Goal: Information Seeking & Learning: Understand process/instructions

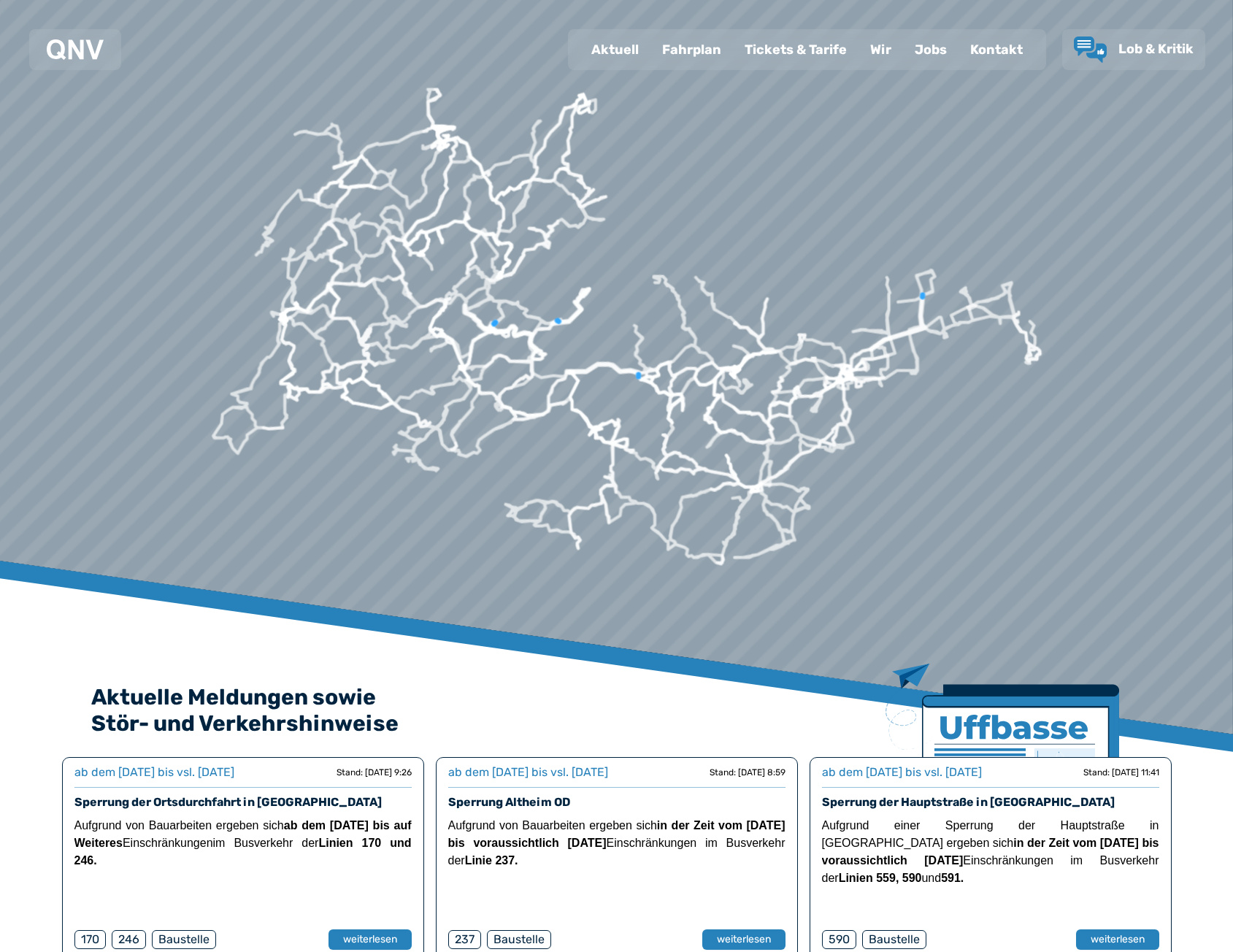
click at [696, 50] on div "Fahrplan" at bounding box center [692, 50] width 83 height 38
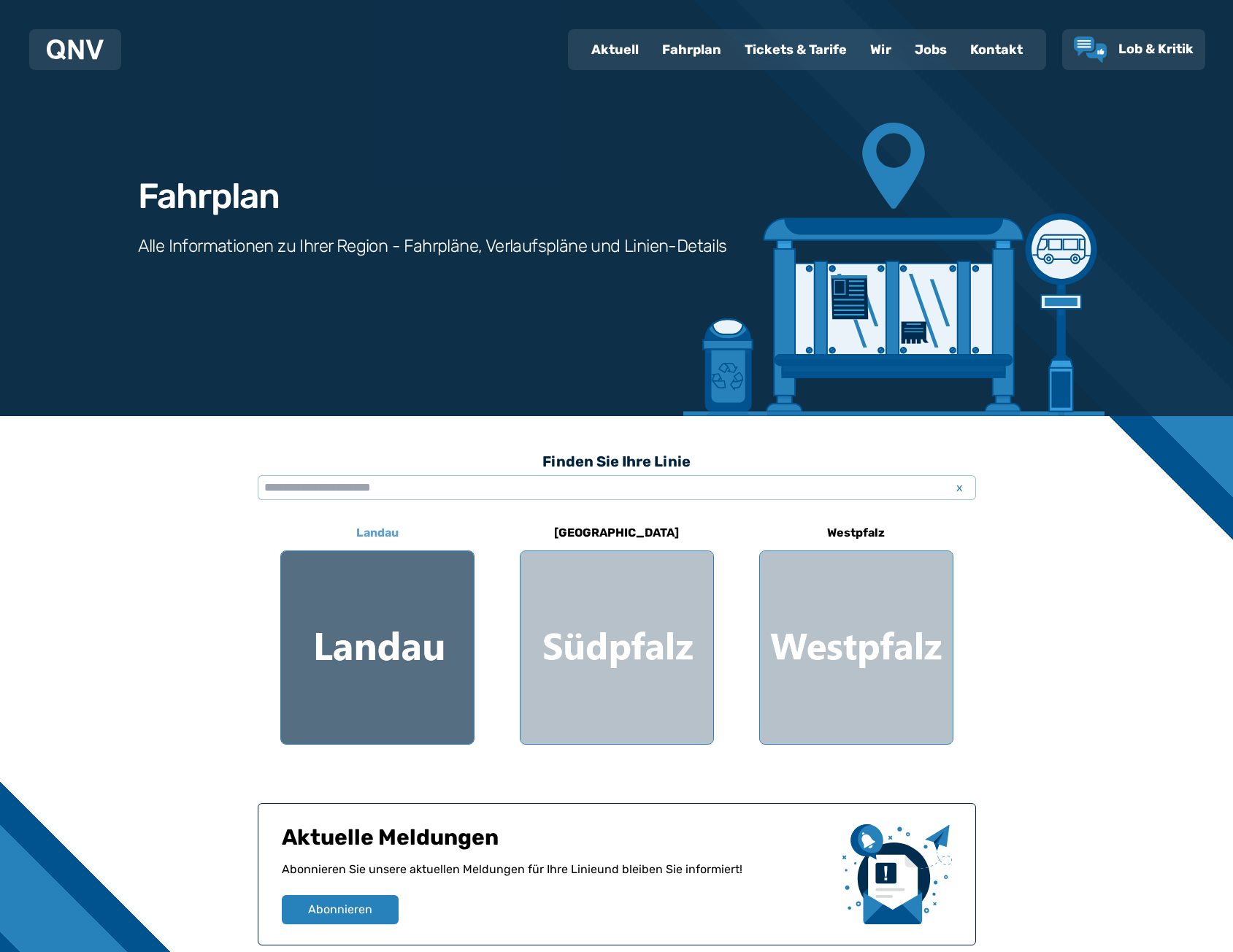
click at [373, 632] on div at bounding box center [377, 648] width 193 height 193
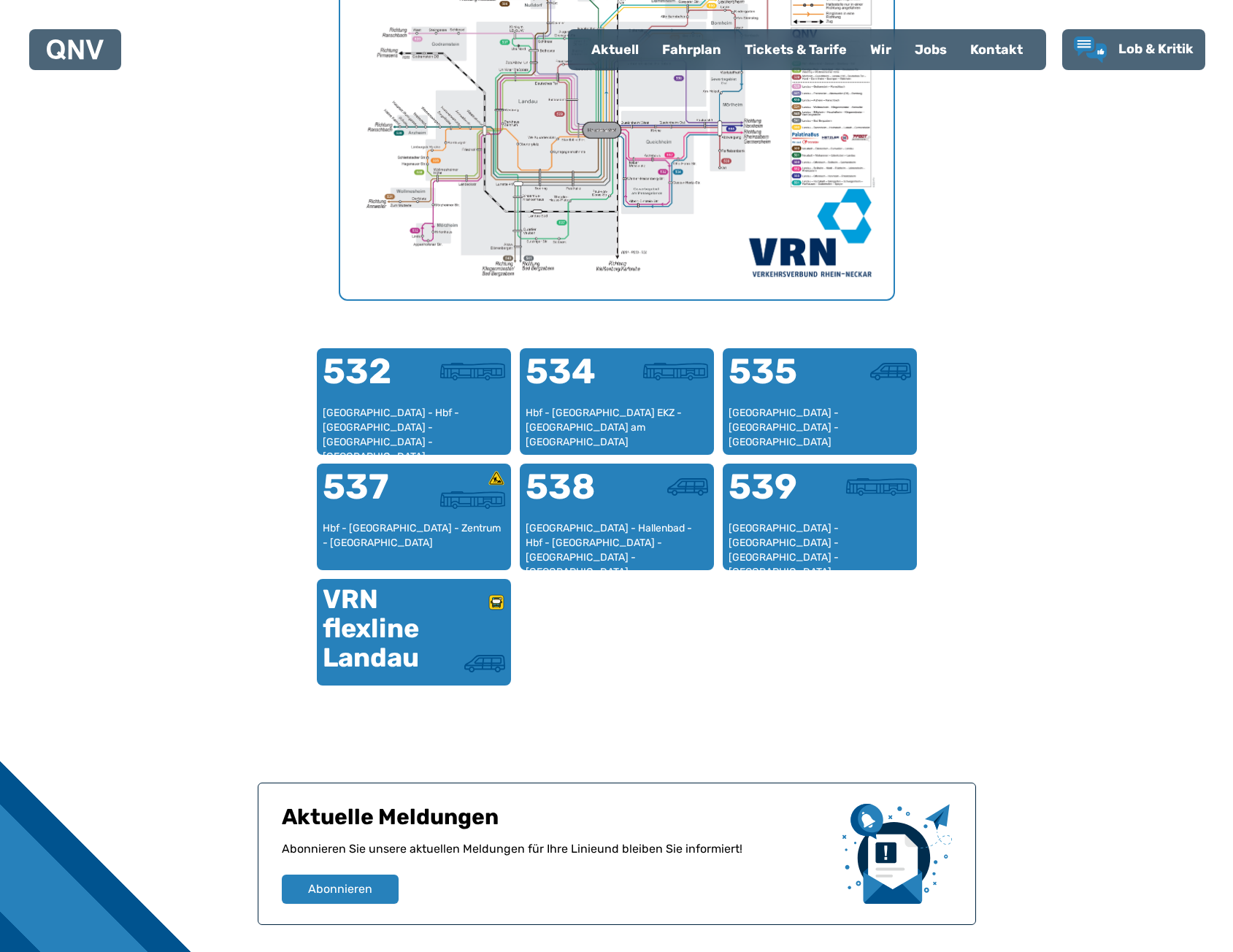
scroll to position [655, 0]
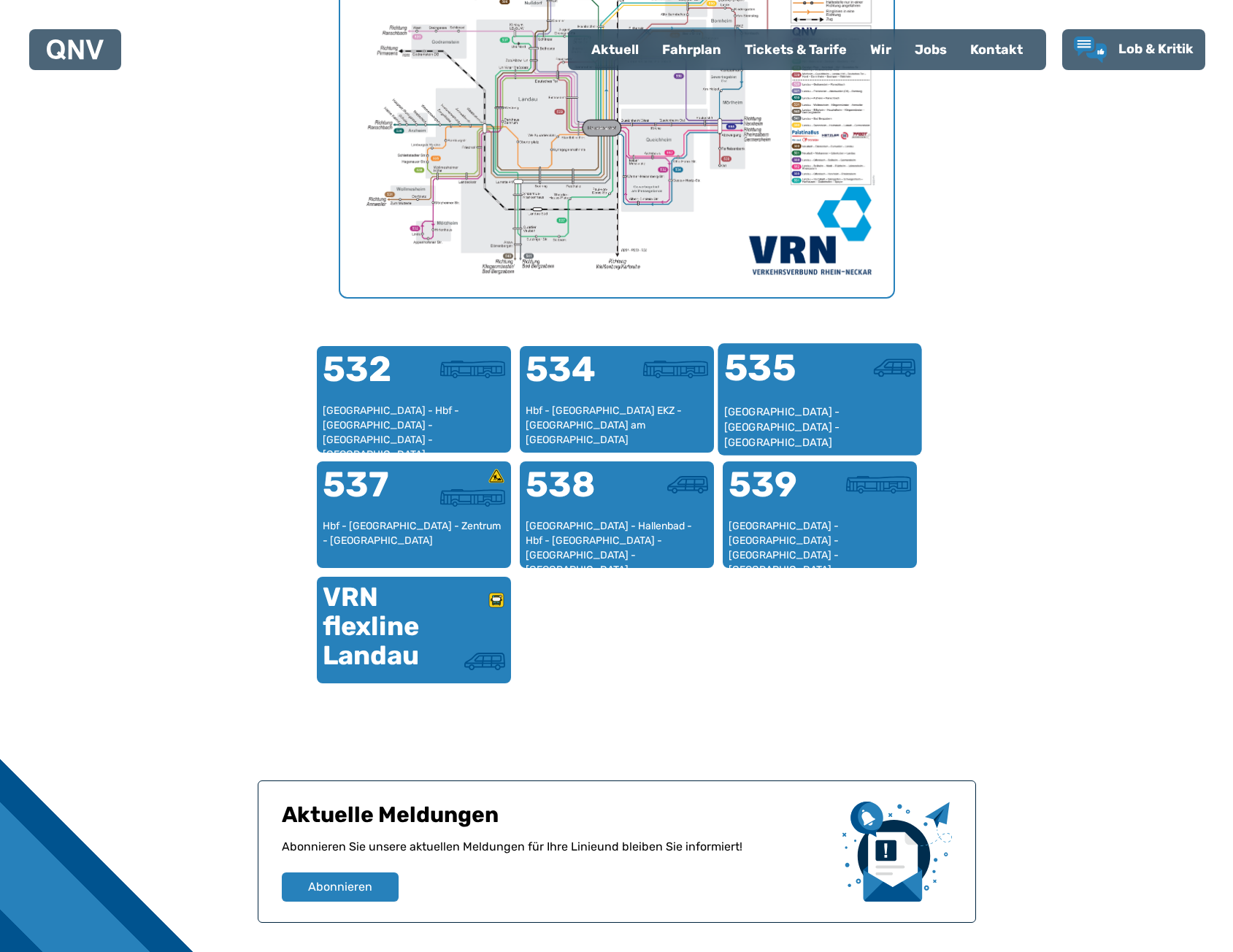
click at [815, 412] on div "[GEOGRAPHIC_DATA] - [GEOGRAPHIC_DATA] - [GEOGRAPHIC_DATA]" at bounding box center [819, 426] width 192 height 45
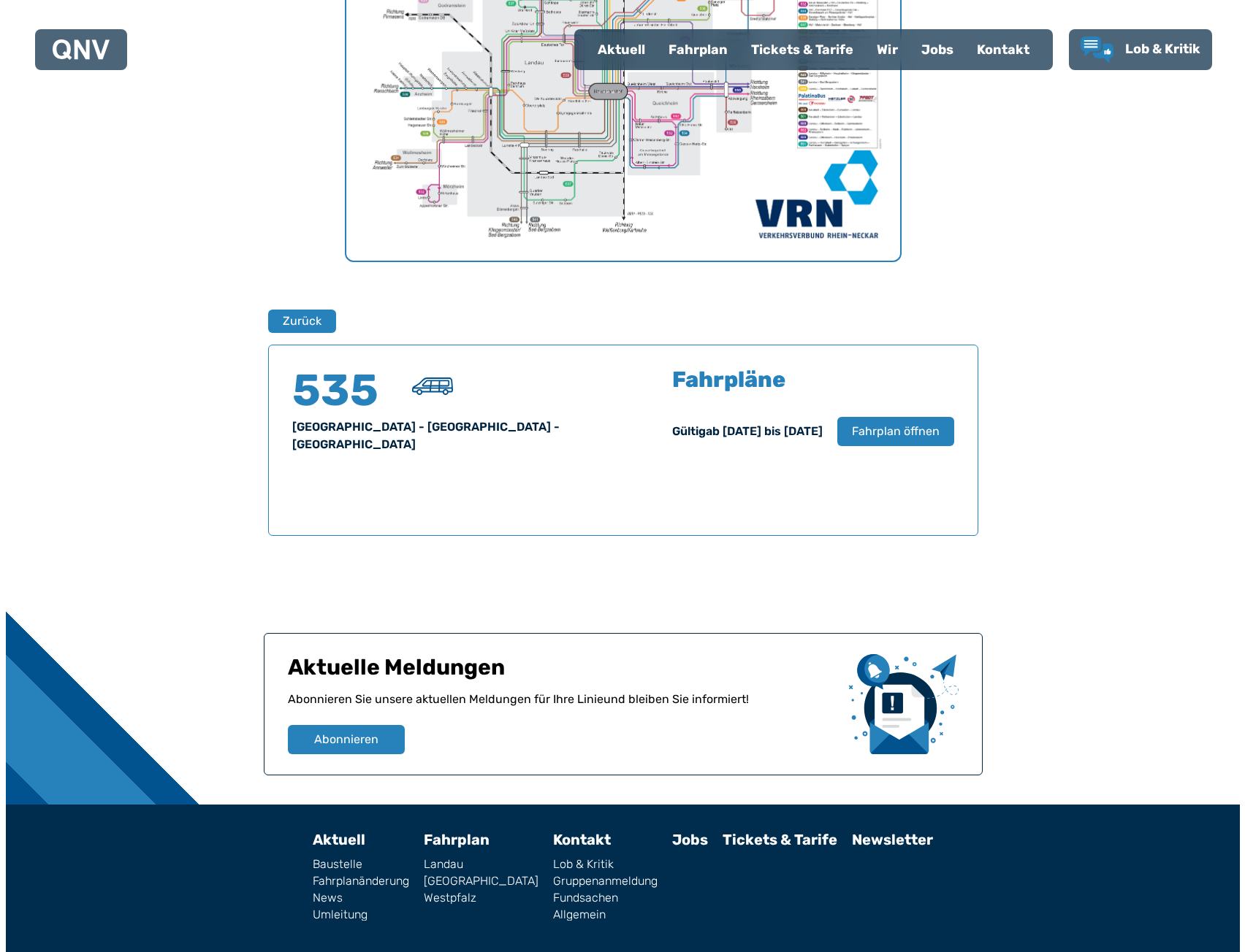
scroll to position [728, 0]
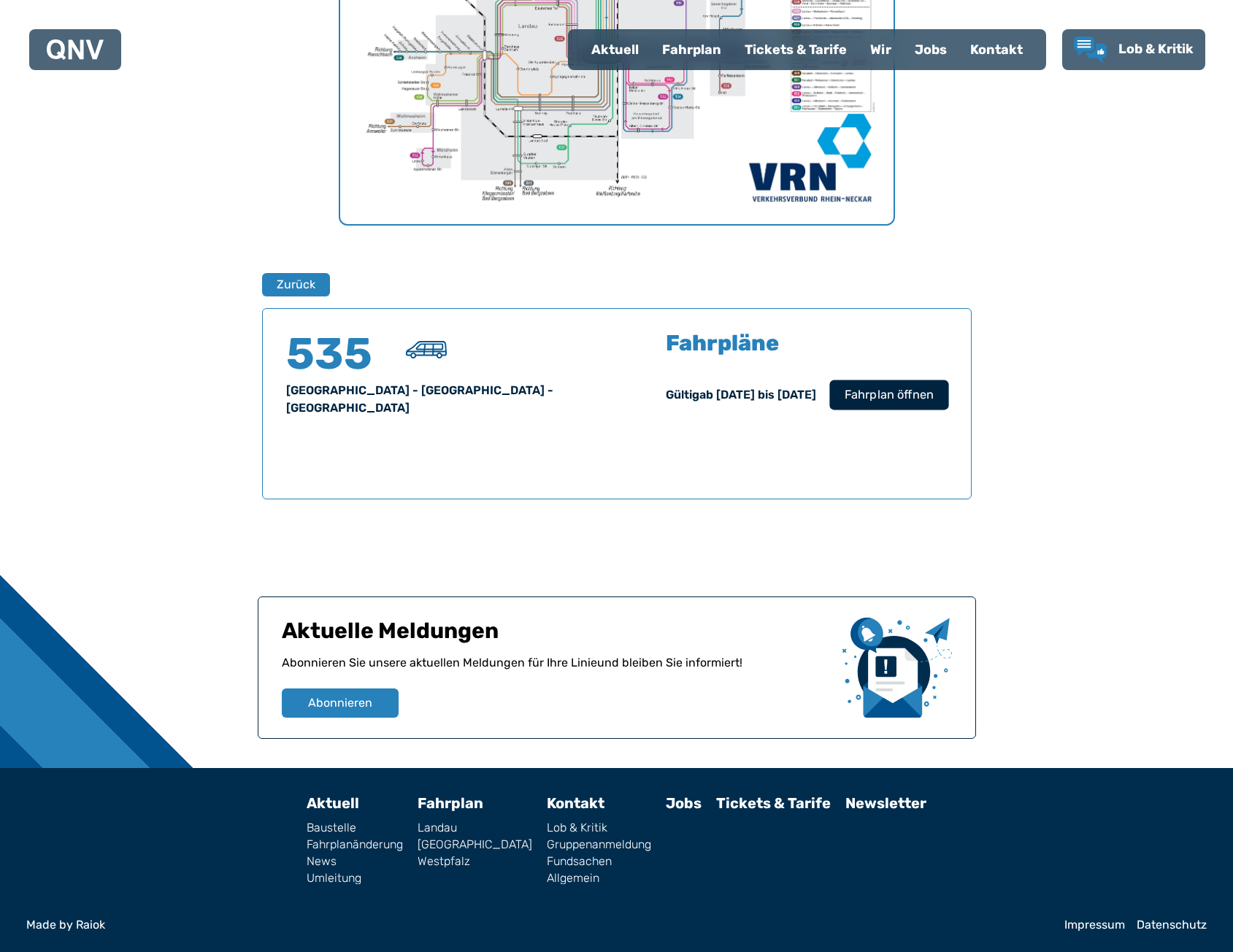
click at [907, 392] on span "Fahrplan öffnen" at bounding box center [888, 395] width 89 height 17
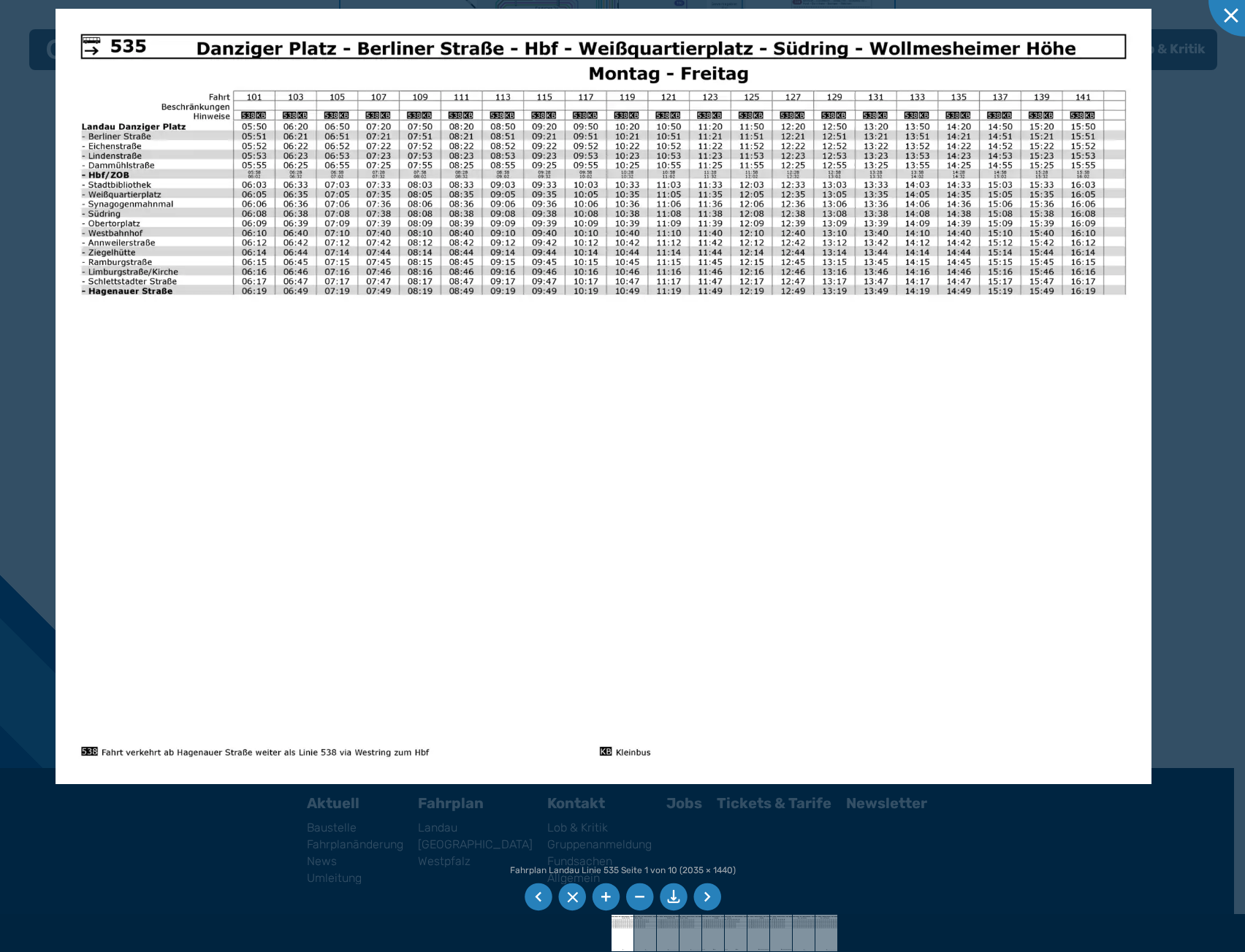
click at [707, 894] on li at bounding box center [706, 897] width 28 height 28
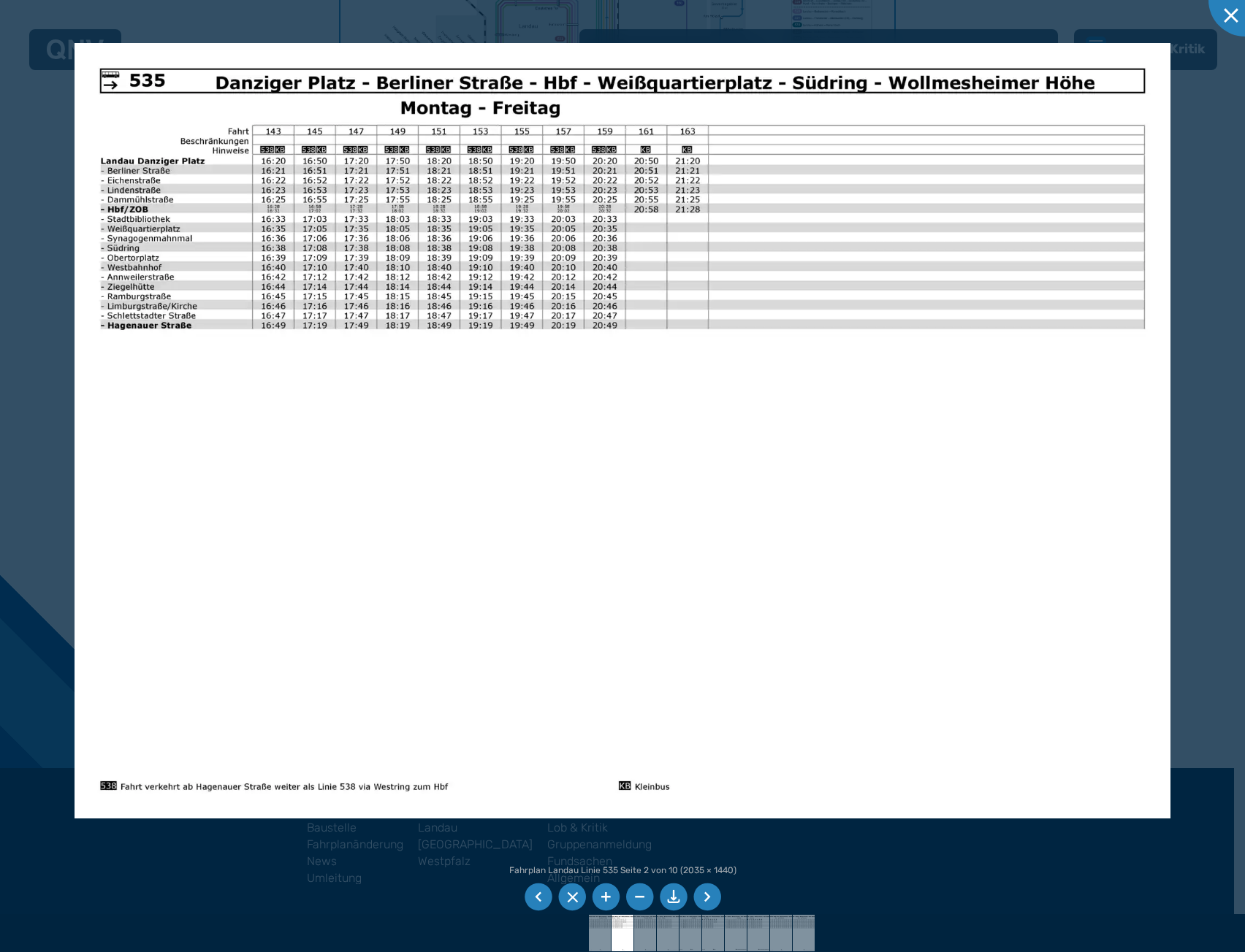
click at [707, 894] on li at bounding box center [706, 897] width 28 height 28
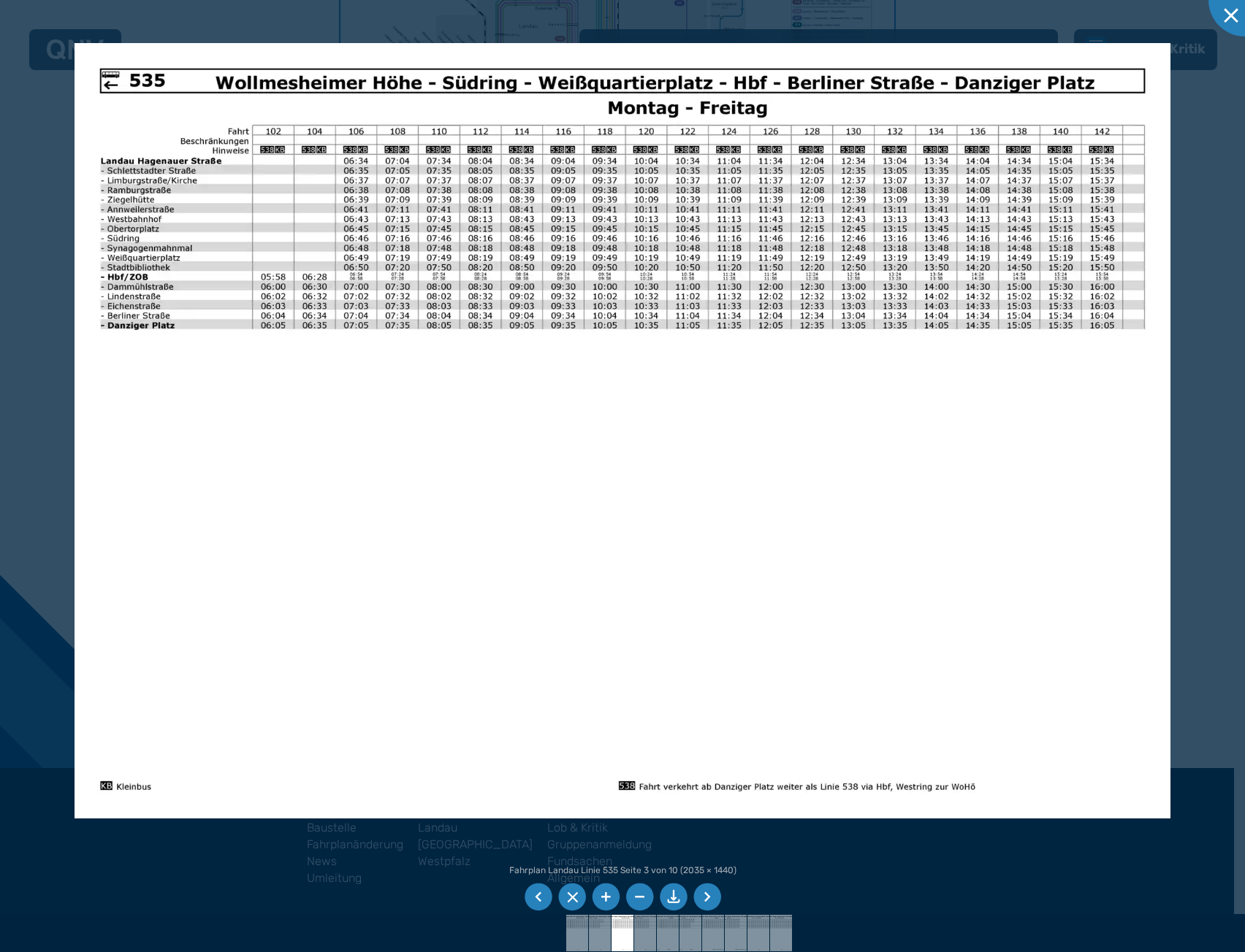
click at [710, 894] on li at bounding box center [706, 897] width 28 height 28
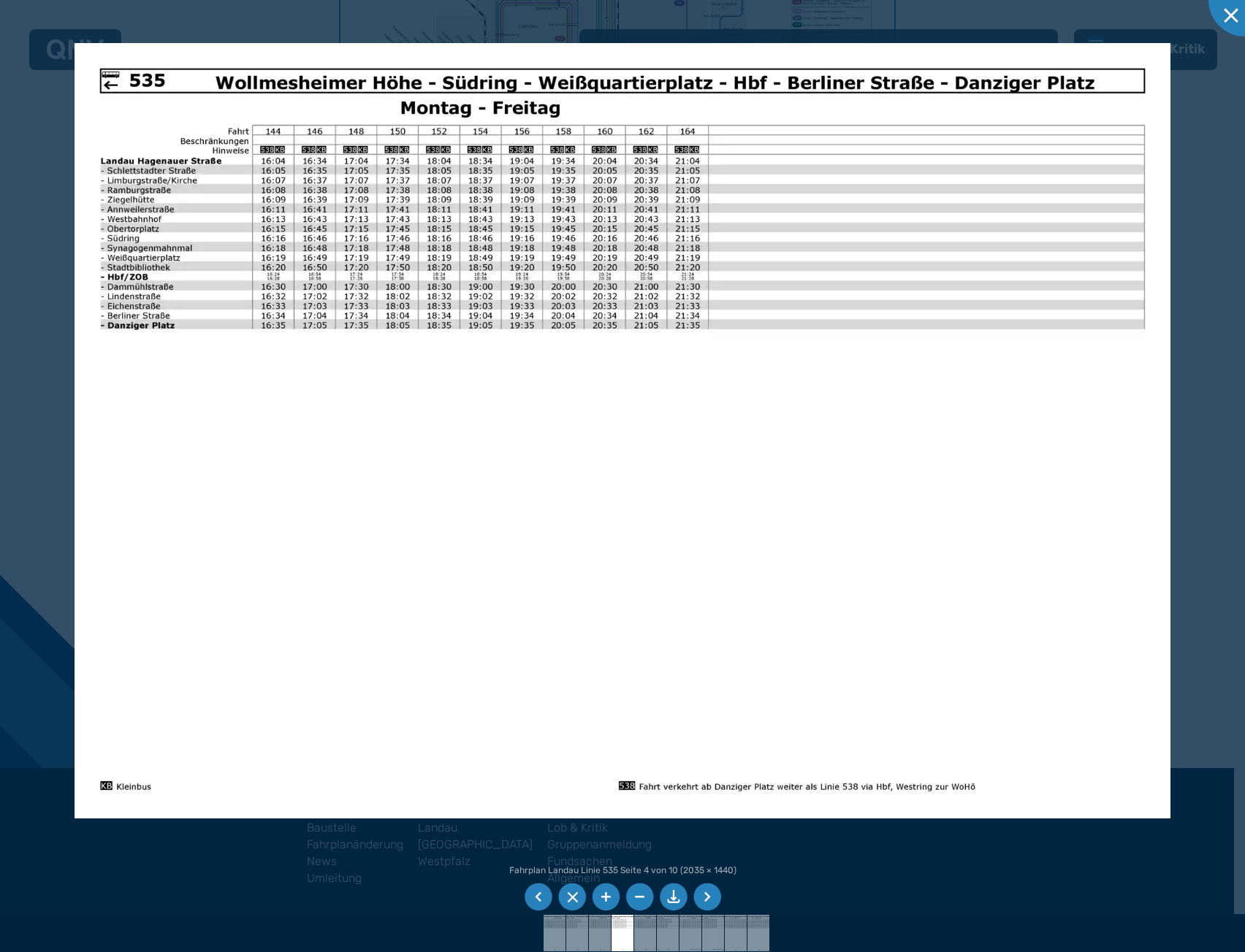
click at [710, 894] on li at bounding box center [706, 897] width 28 height 28
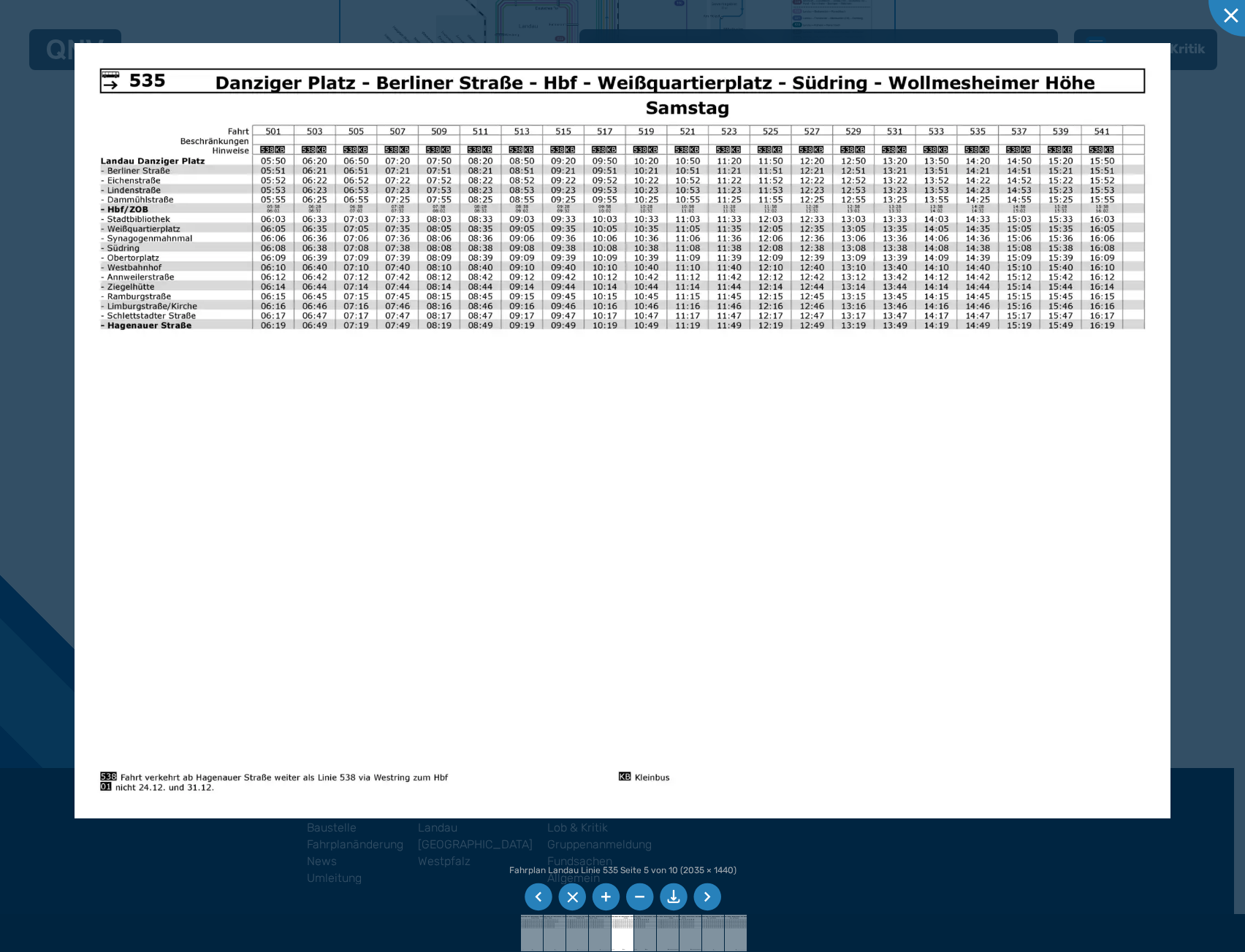
click at [710, 894] on li at bounding box center [706, 897] width 28 height 28
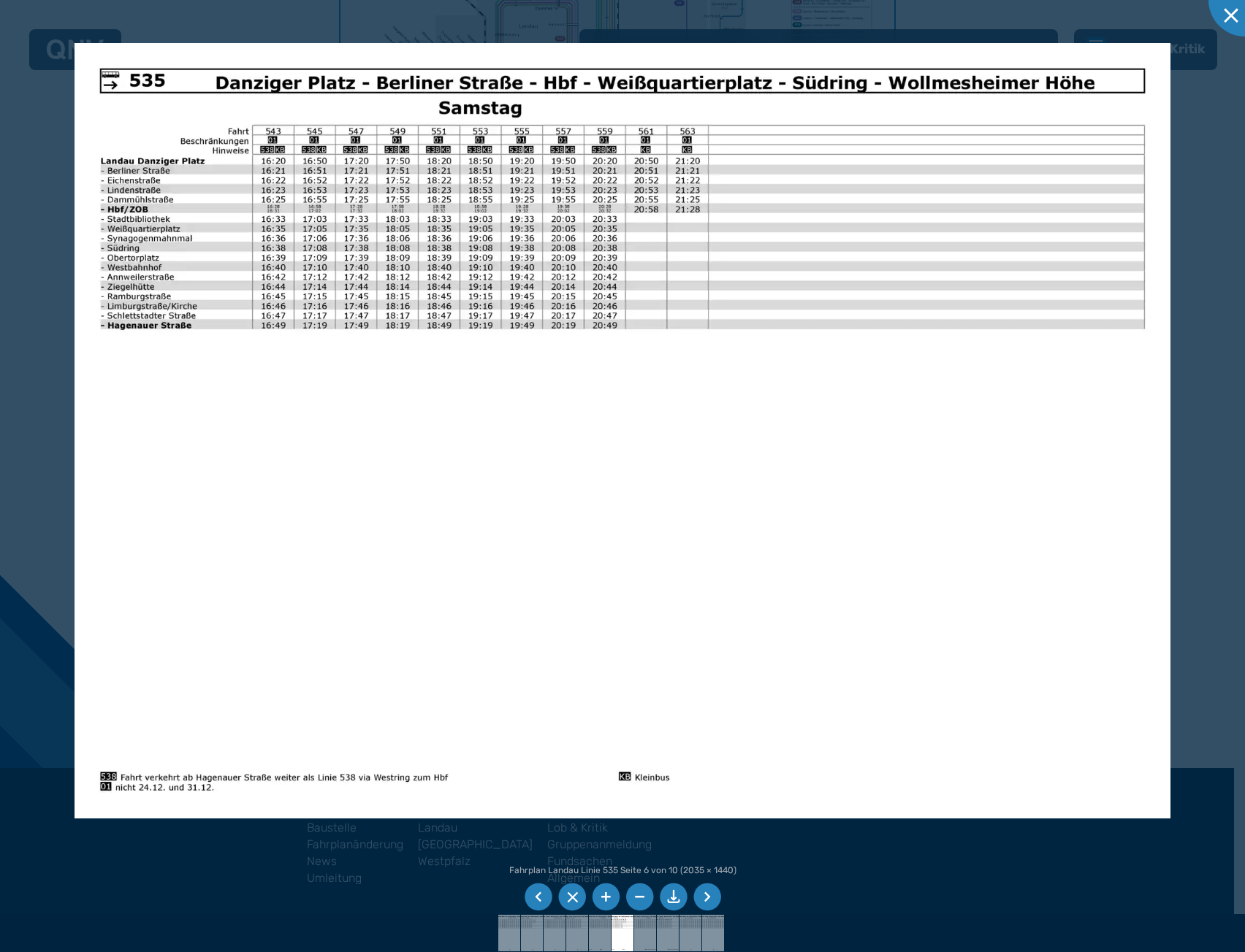
click at [710, 894] on li at bounding box center [706, 897] width 28 height 28
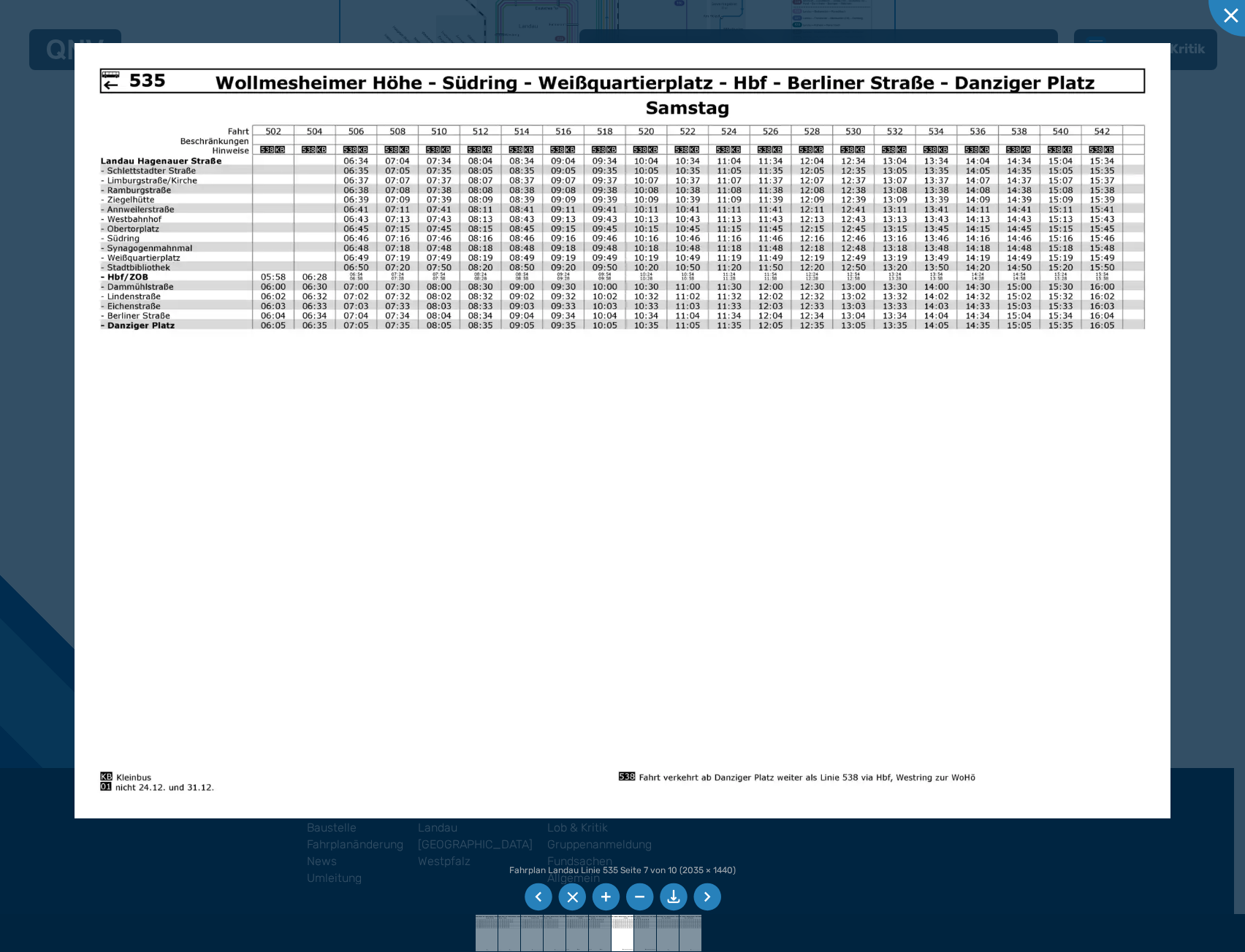
click at [710, 894] on li at bounding box center [706, 897] width 28 height 28
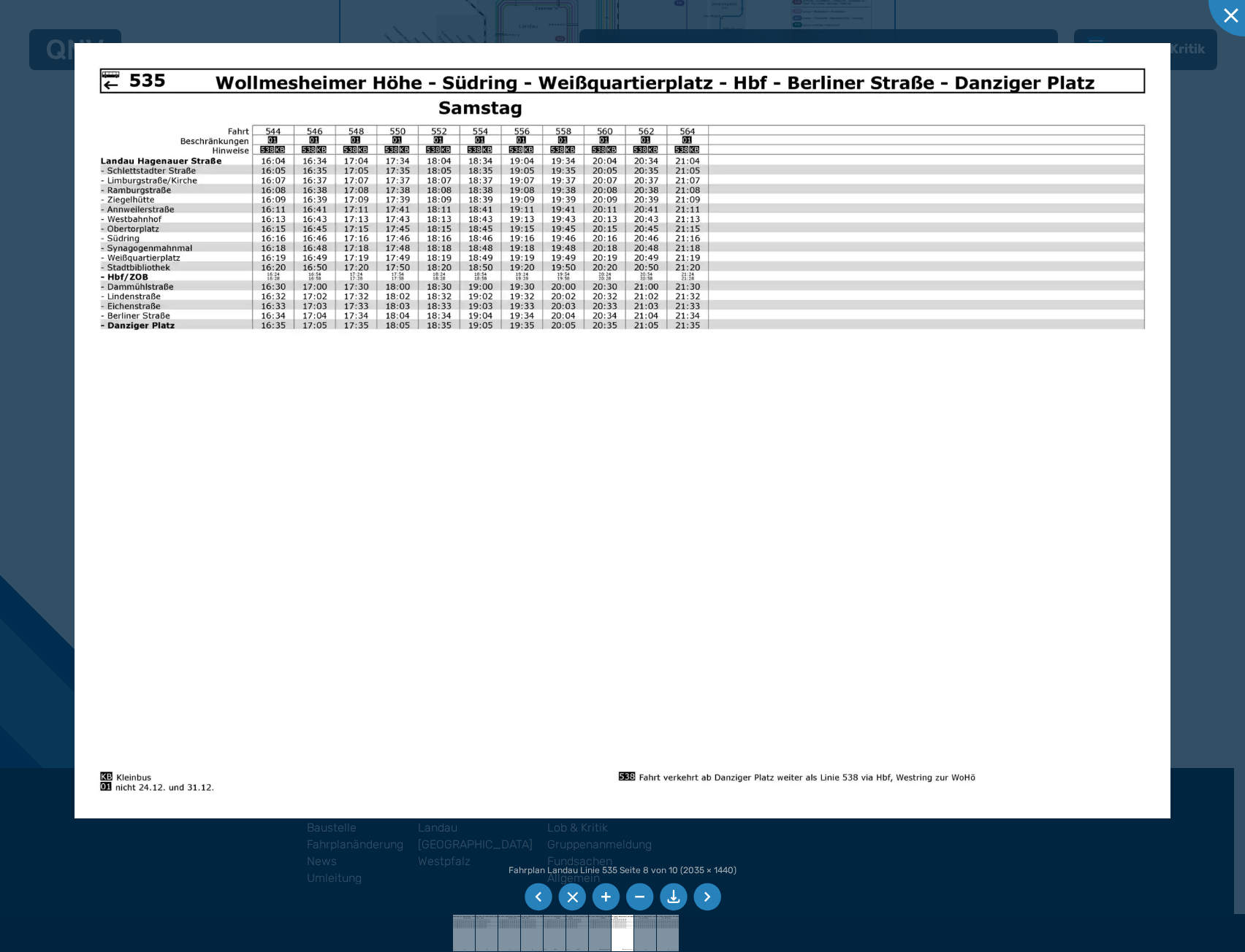
click at [710, 894] on li at bounding box center [706, 897] width 28 height 28
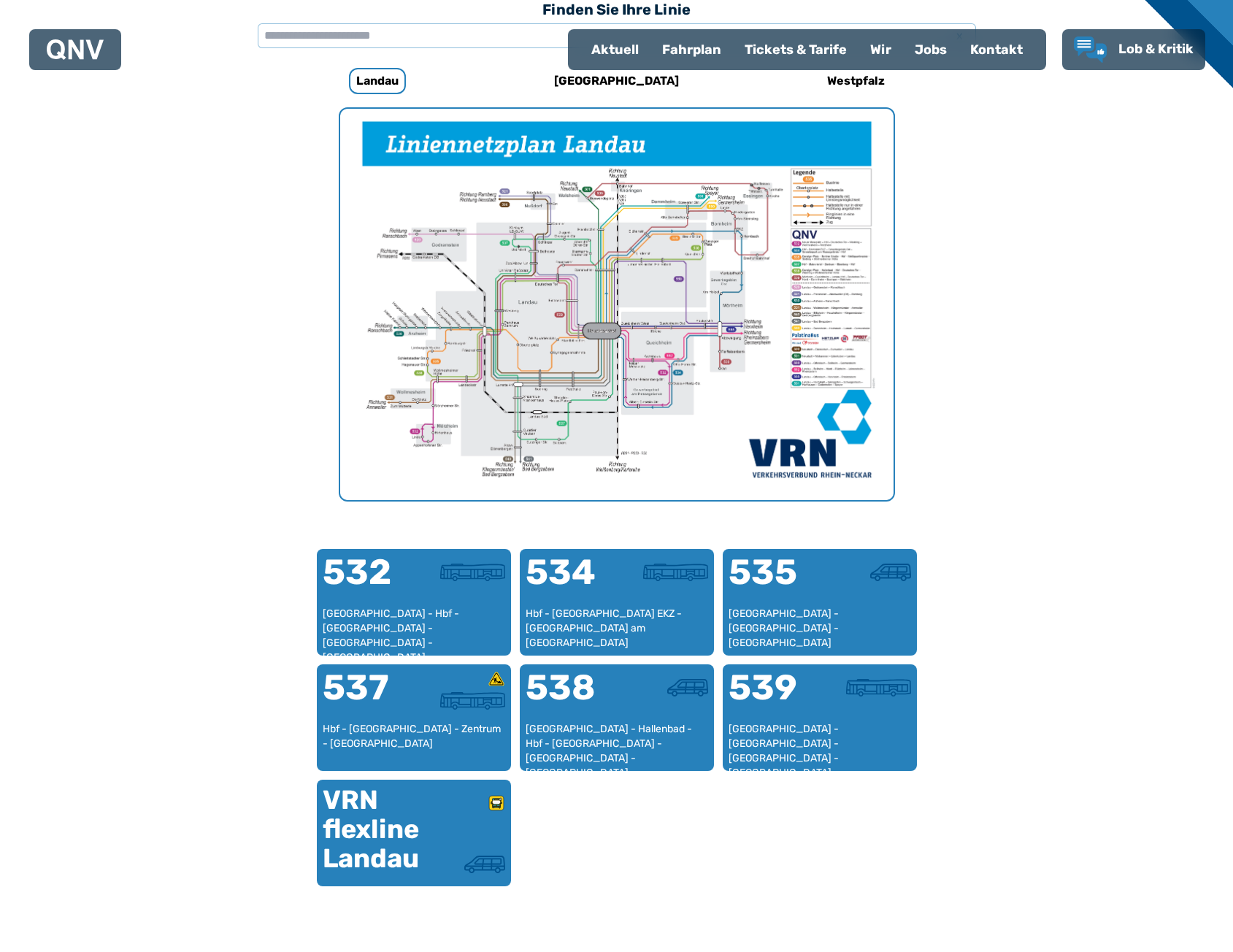
scroll to position [450, 0]
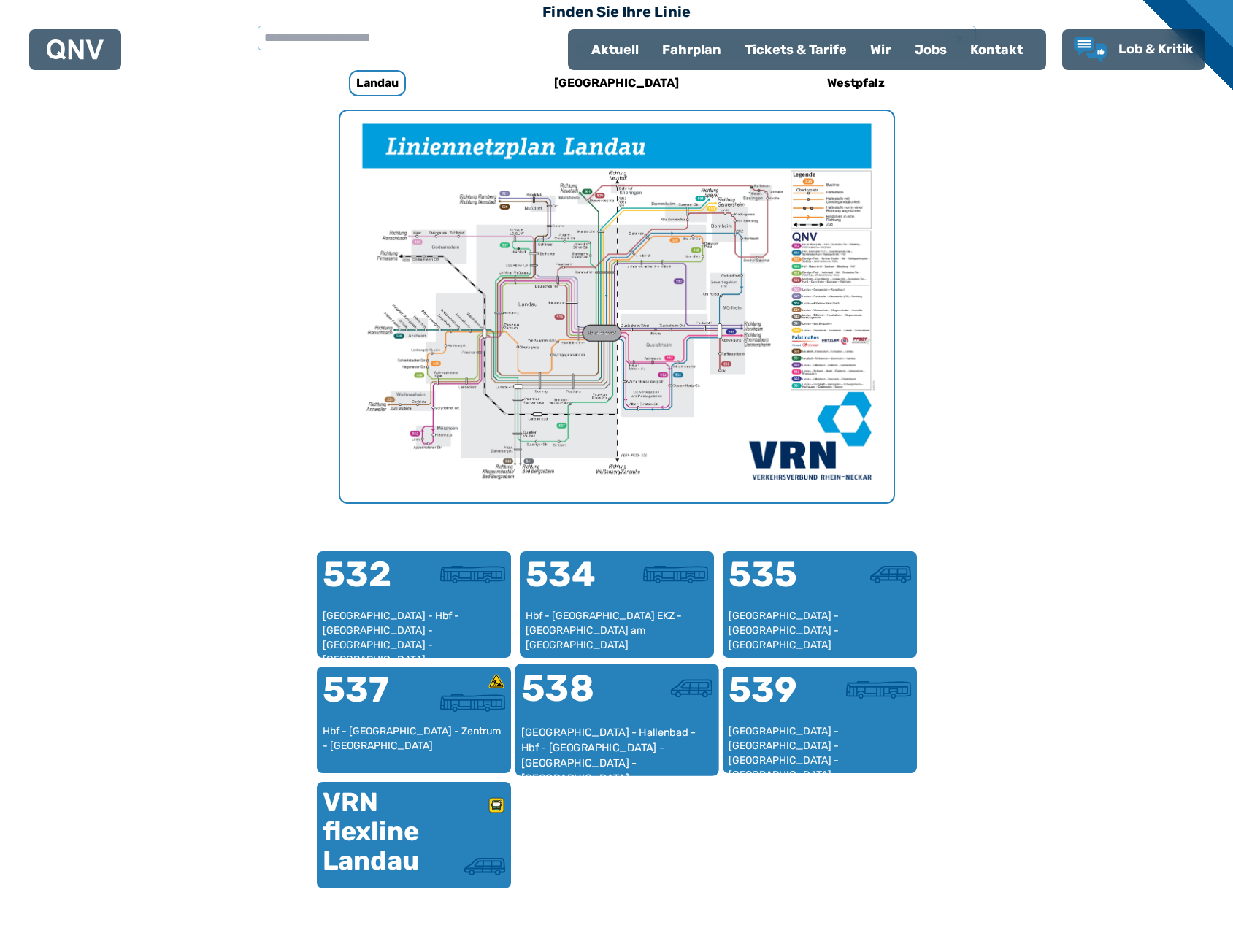
click at [630, 703] on div at bounding box center [664, 697] width 95 height 54
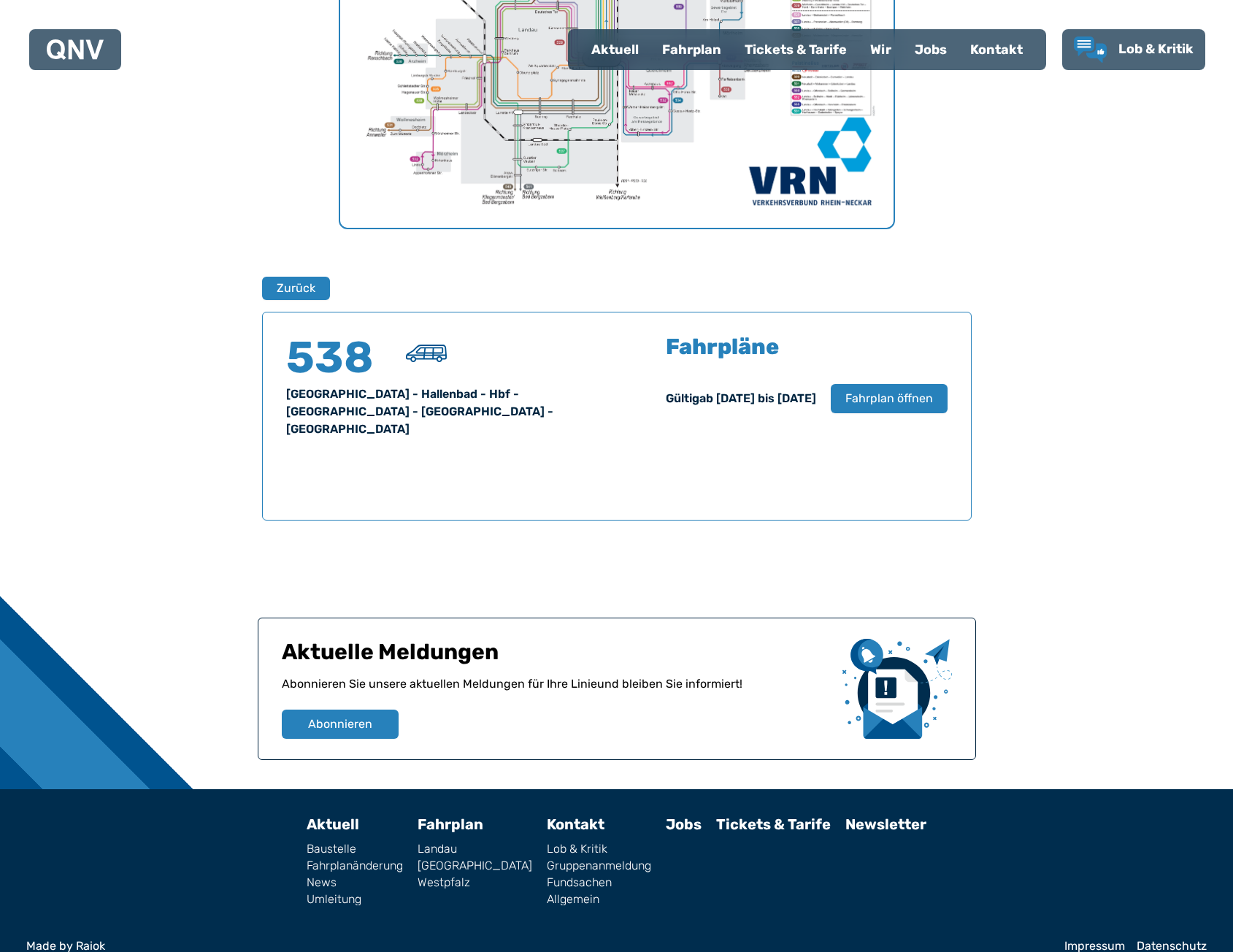
scroll to position [728, 0]
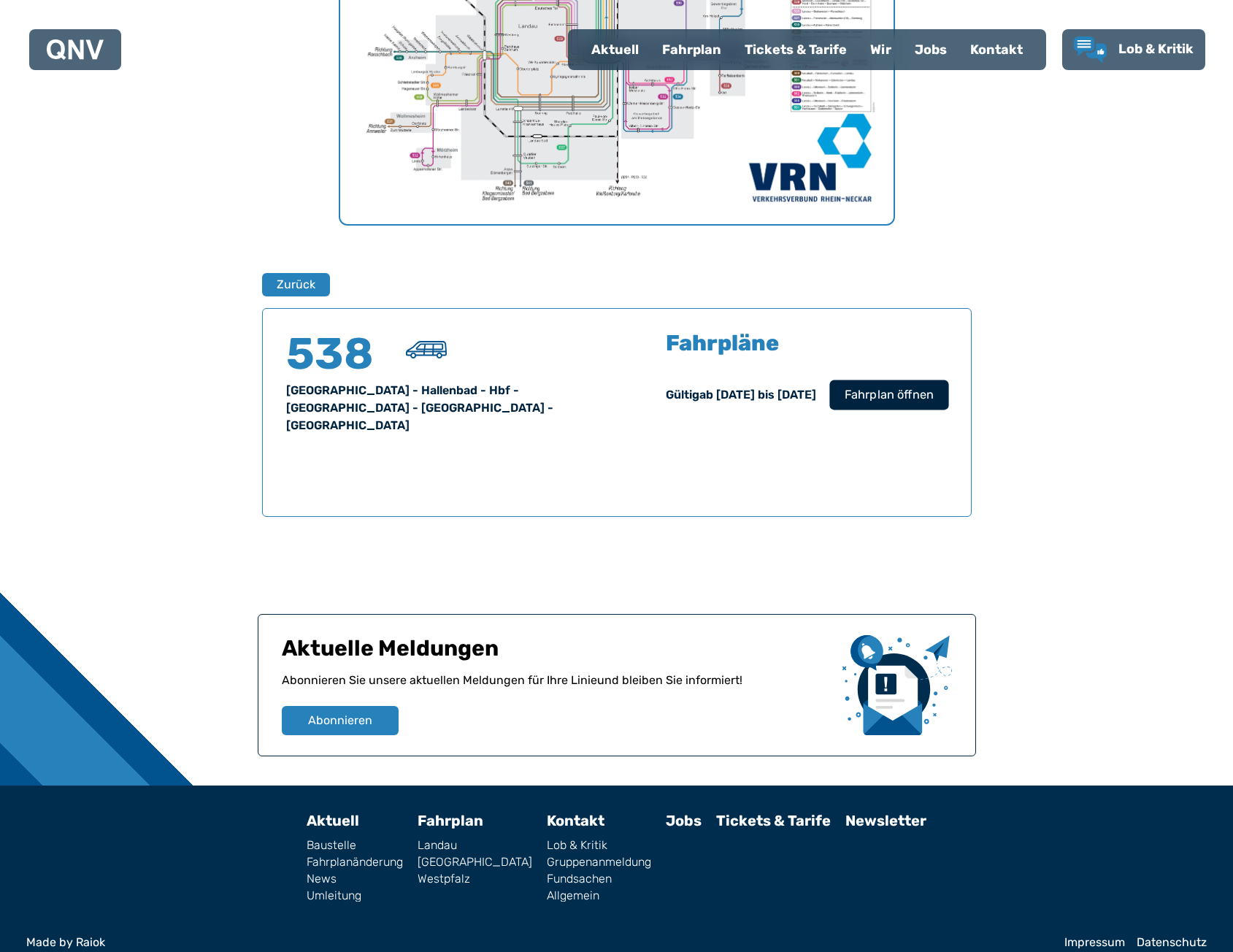
click at [882, 397] on span "Fahrplan öffnen" at bounding box center [888, 395] width 89 height 17
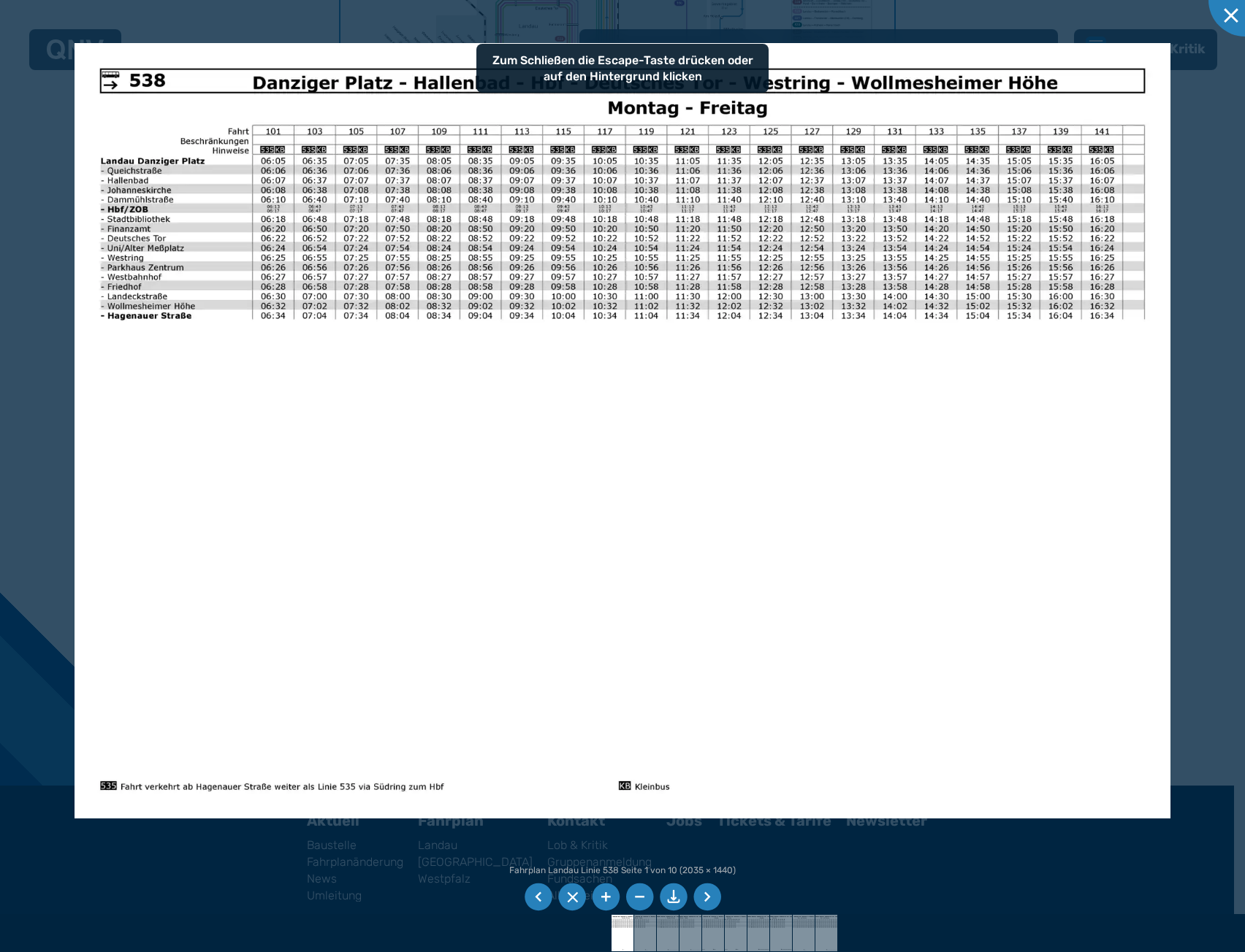
click at [706, 894] on li at bounding box center [706, 897] width 28 height 28
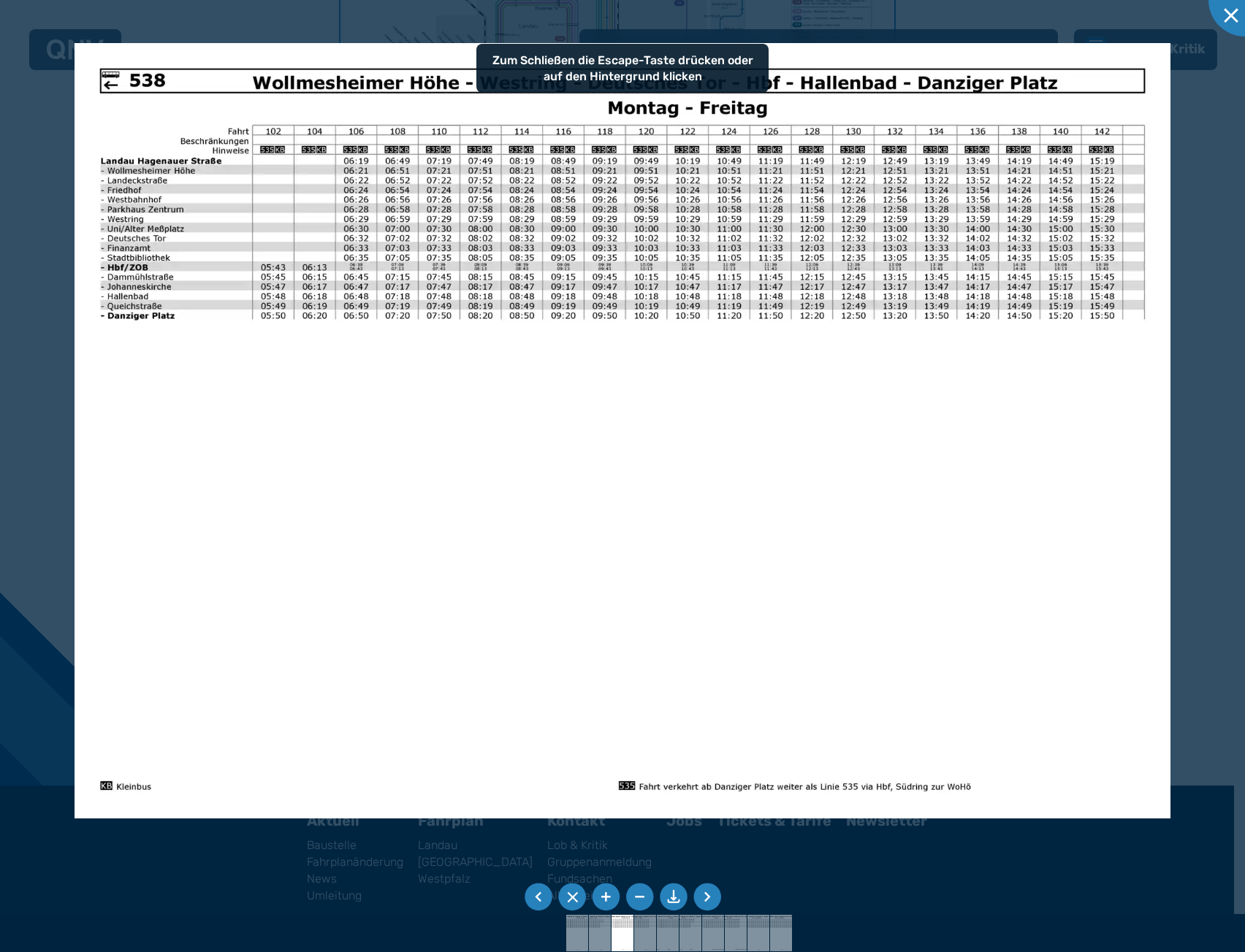
click at [707, 894] on li at bounding box center [706, 897] width 28 height 28
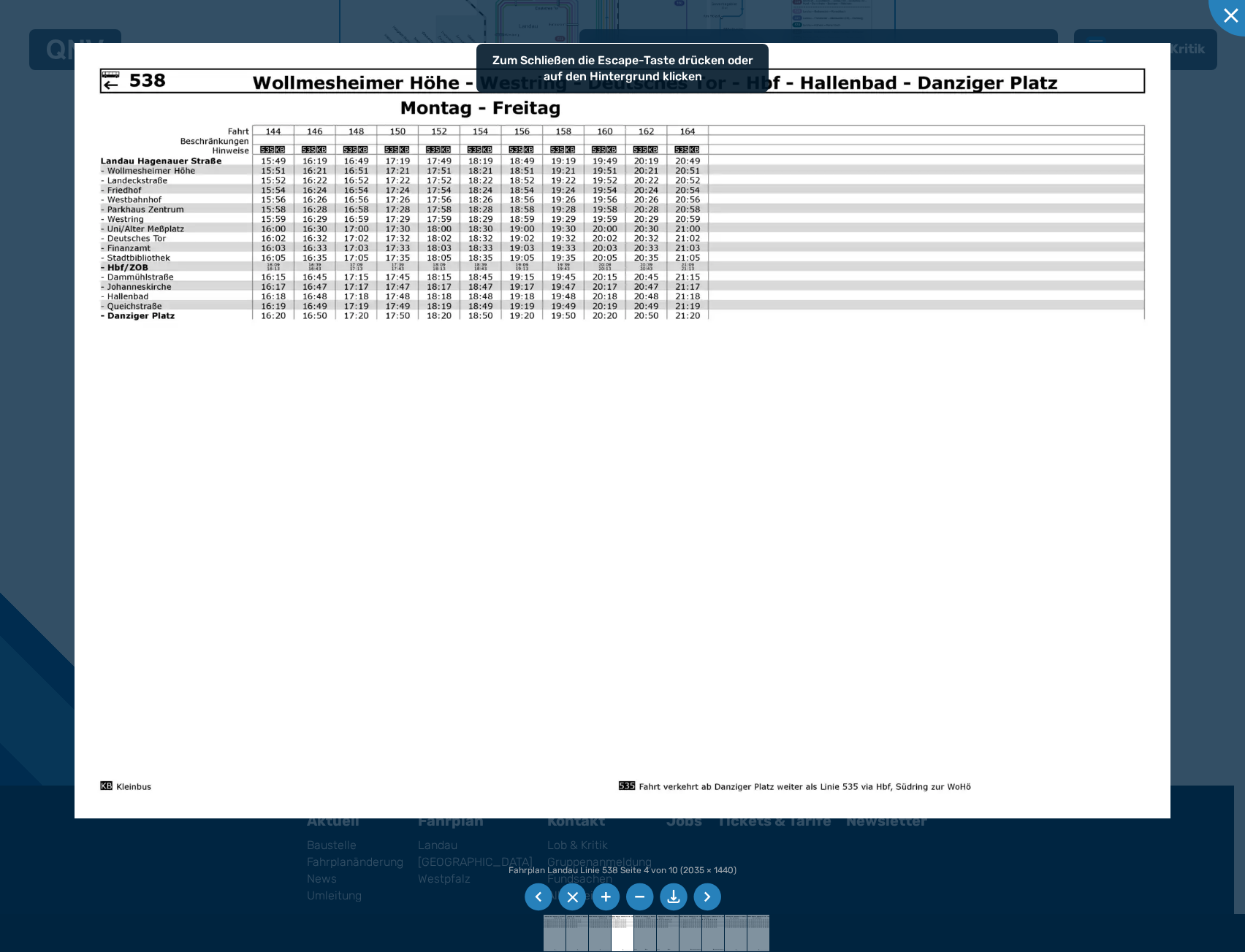
click at [710, 893] on li at bounding box center [706, 897] width 28 height 28
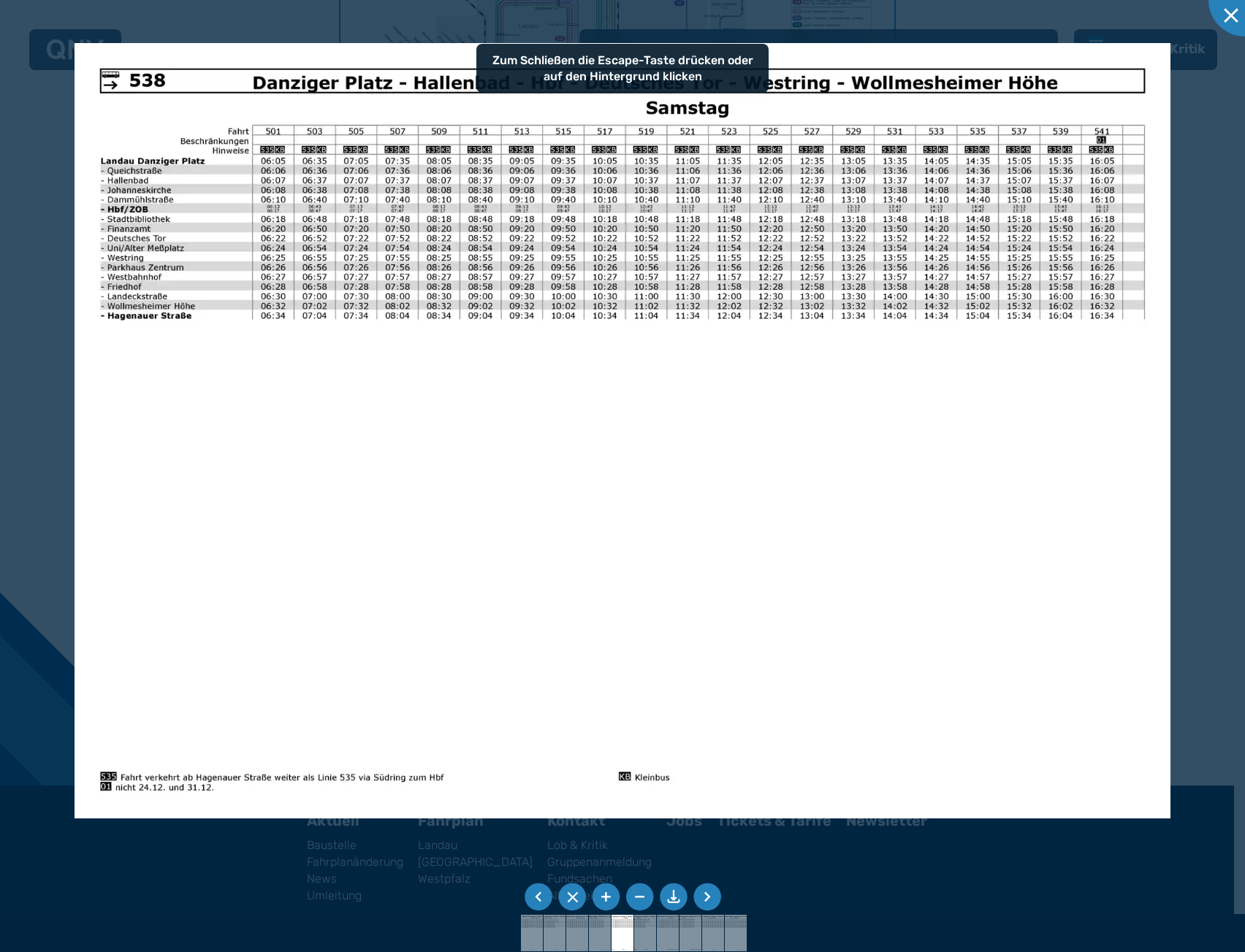
click at [710, 893] on li at bounding box center [706, 897] width 28 height 28
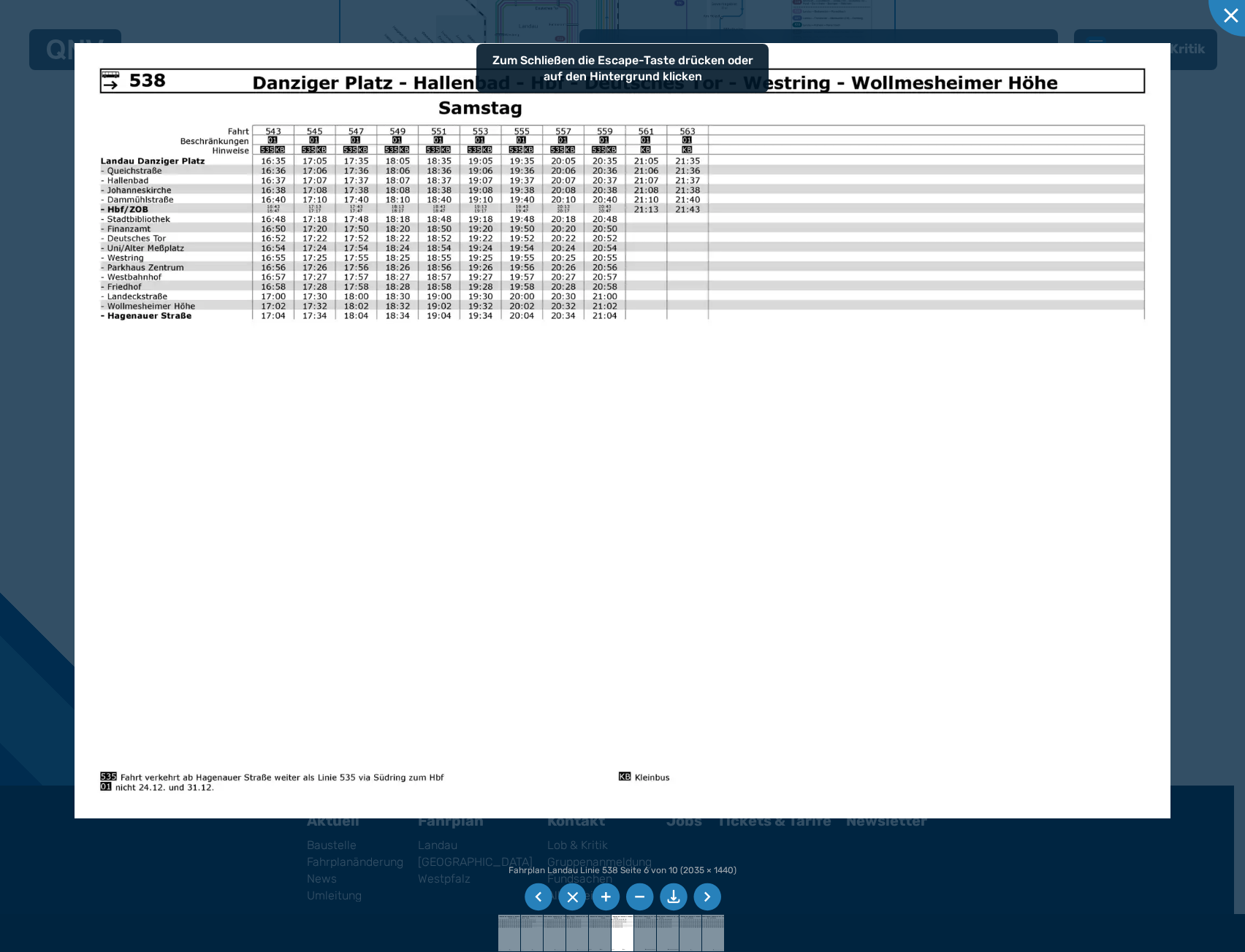
click at [711, 892] on li at bounding box center [706, 897] width 28 height 28
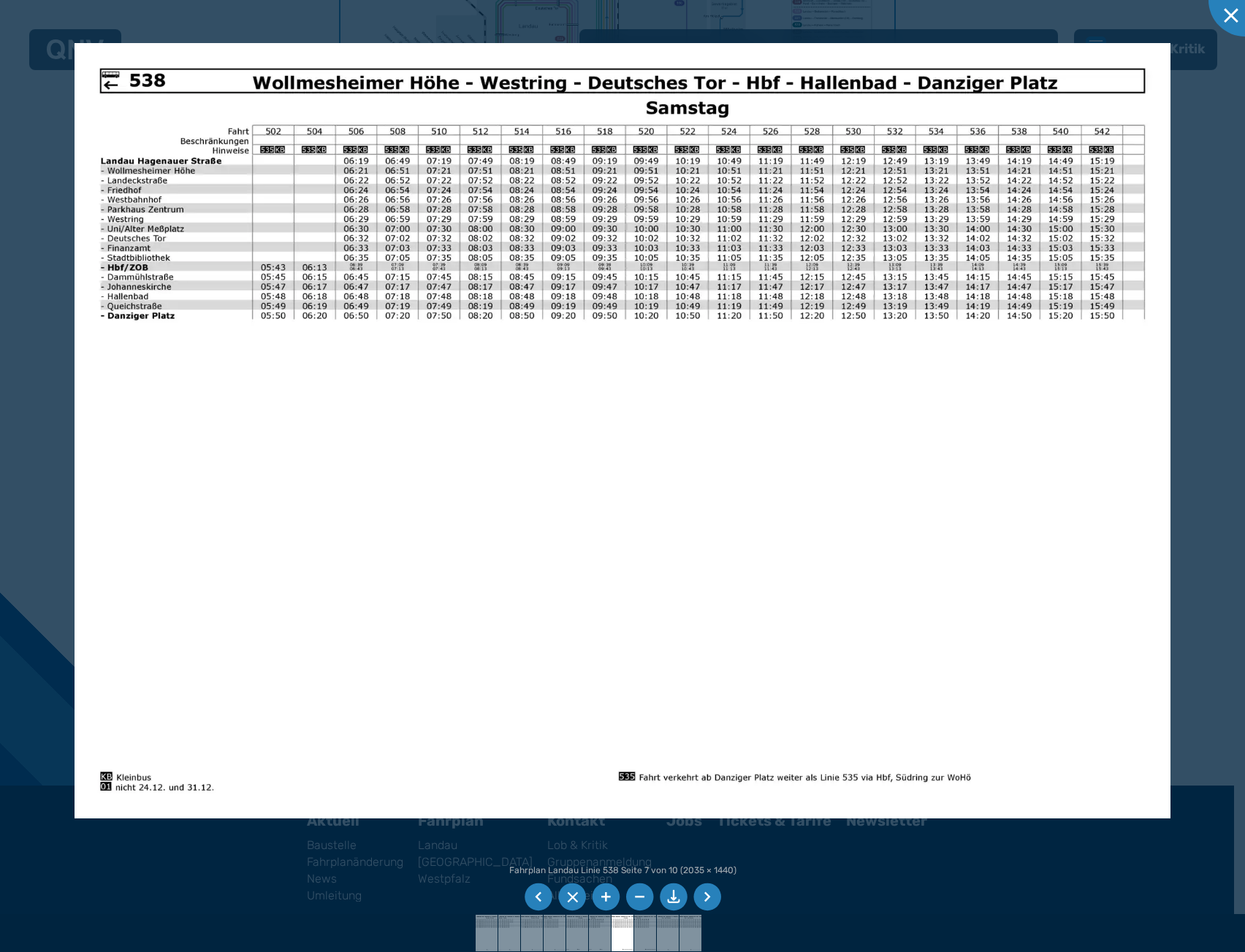
click at [711, 892] on li at bounding box center [706, 897] width 28 height 28
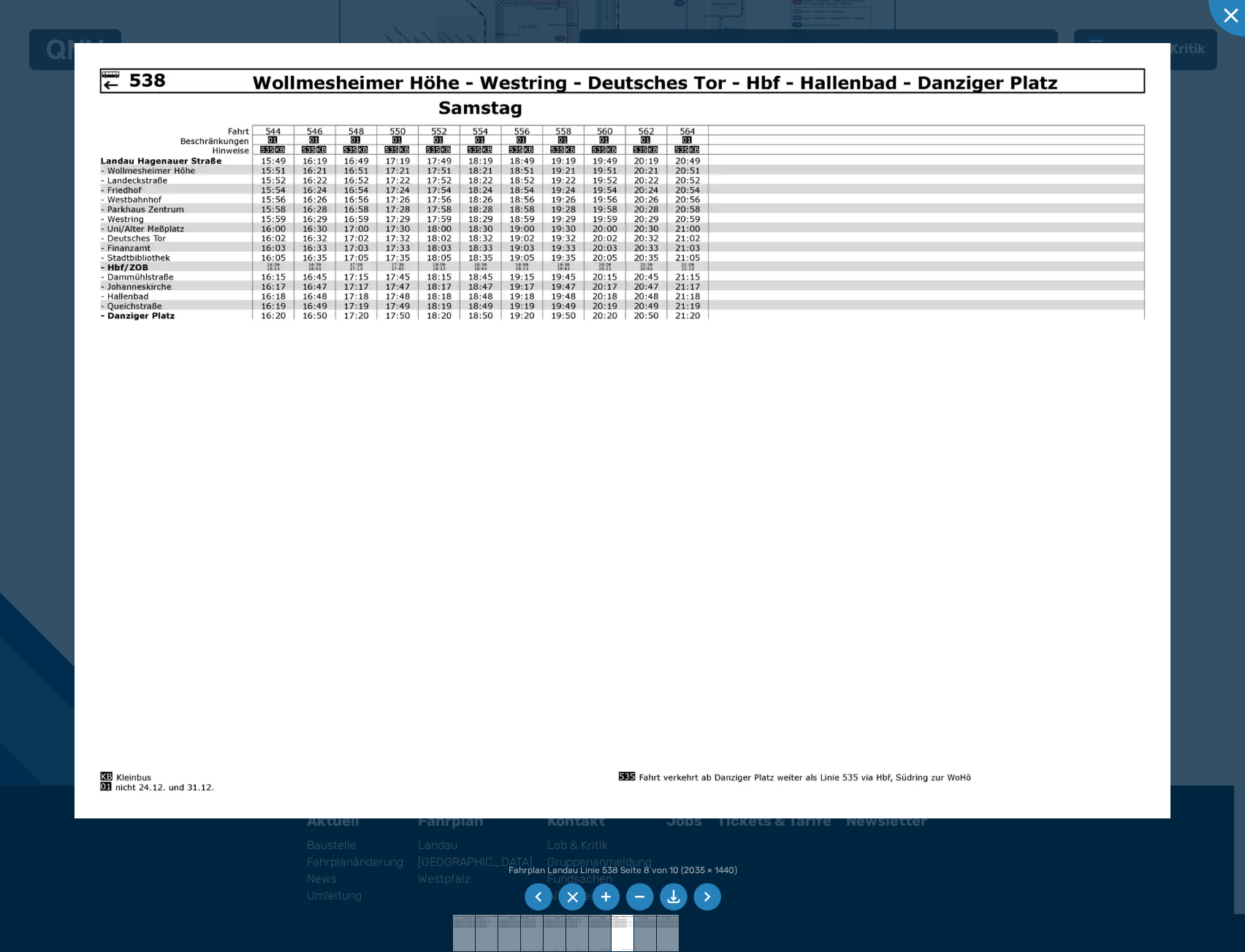
click at [711, 892] on li at bounding box center [706, 897] width 28 height 28
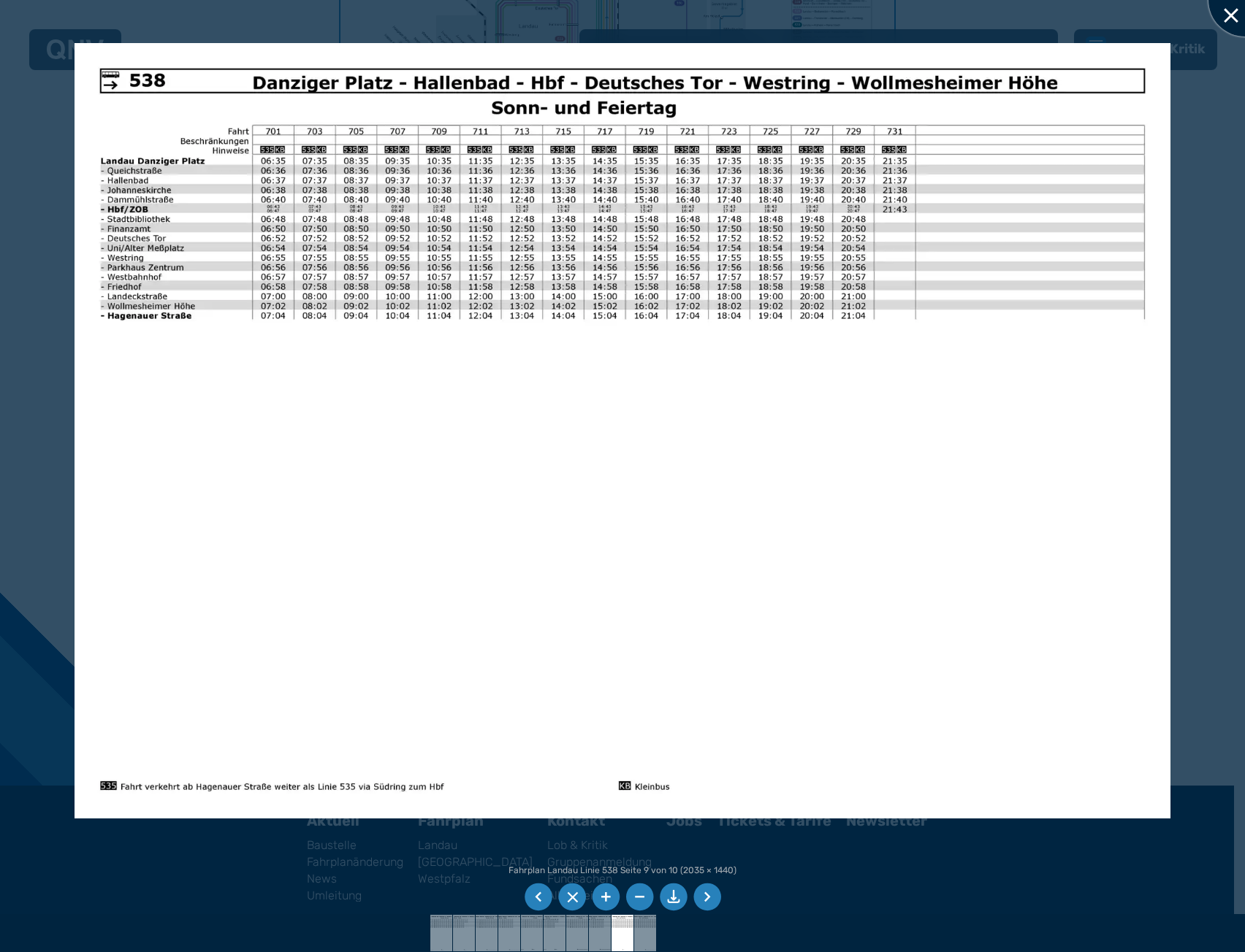
click at [1223, 17] on div at bounding box center [1244, 0] width 73 height 73
